Goal: Check status: Check status

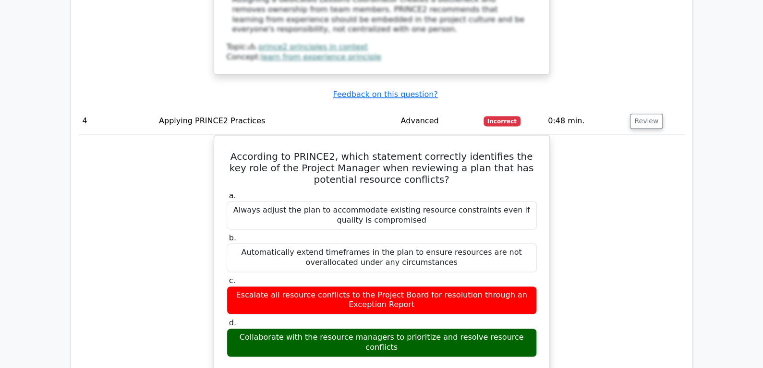
scroll to position [2352, 0]
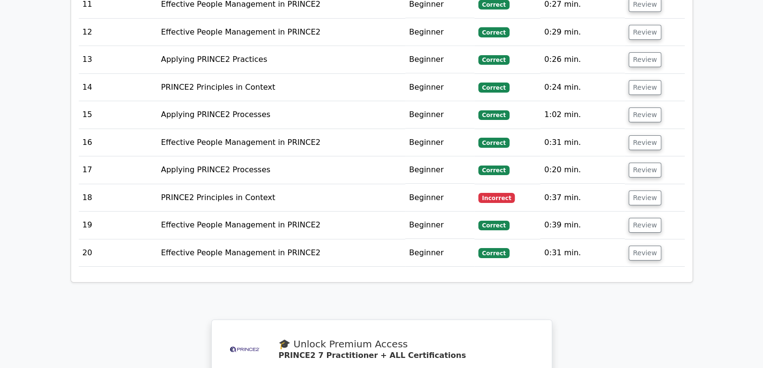
scroll to position [1594, 0]
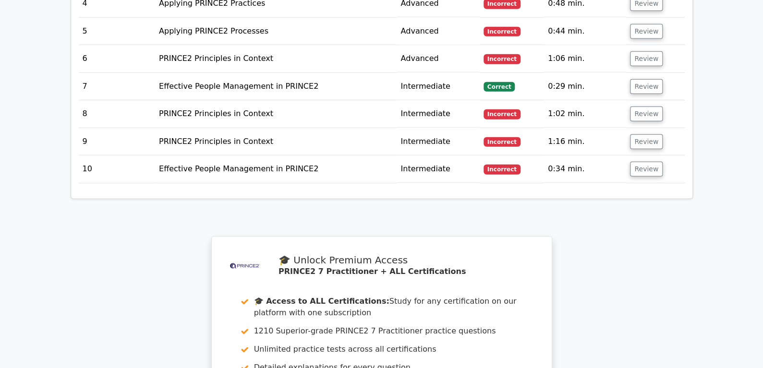
scroll to position [1500, 0]
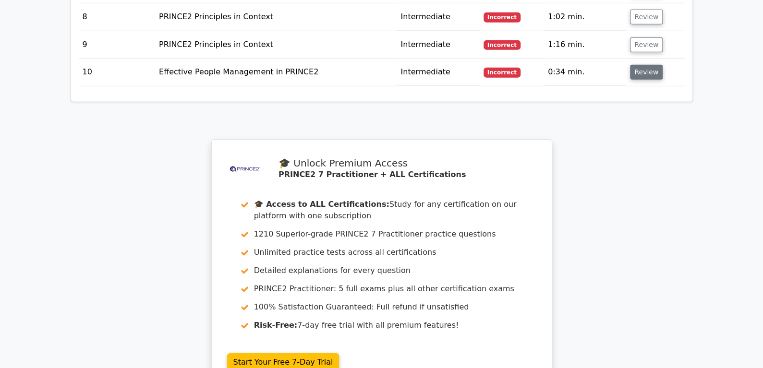
click at [642, 65] on button "Review" at bounding box center [646, 72] width 33 height 15
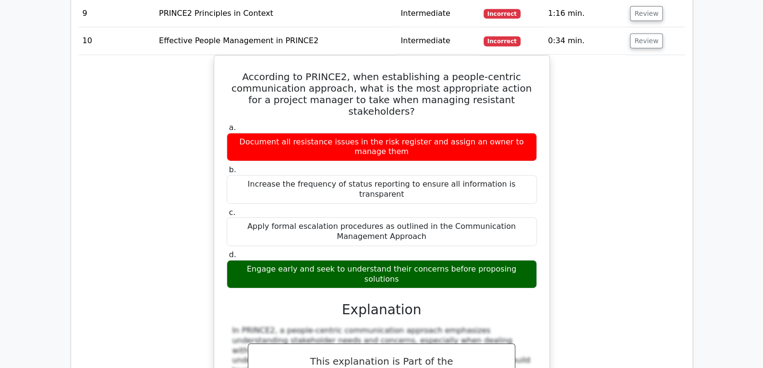
scroll to position [1548, 0]
